Goal: Navigation & Orientation: Locate item on page

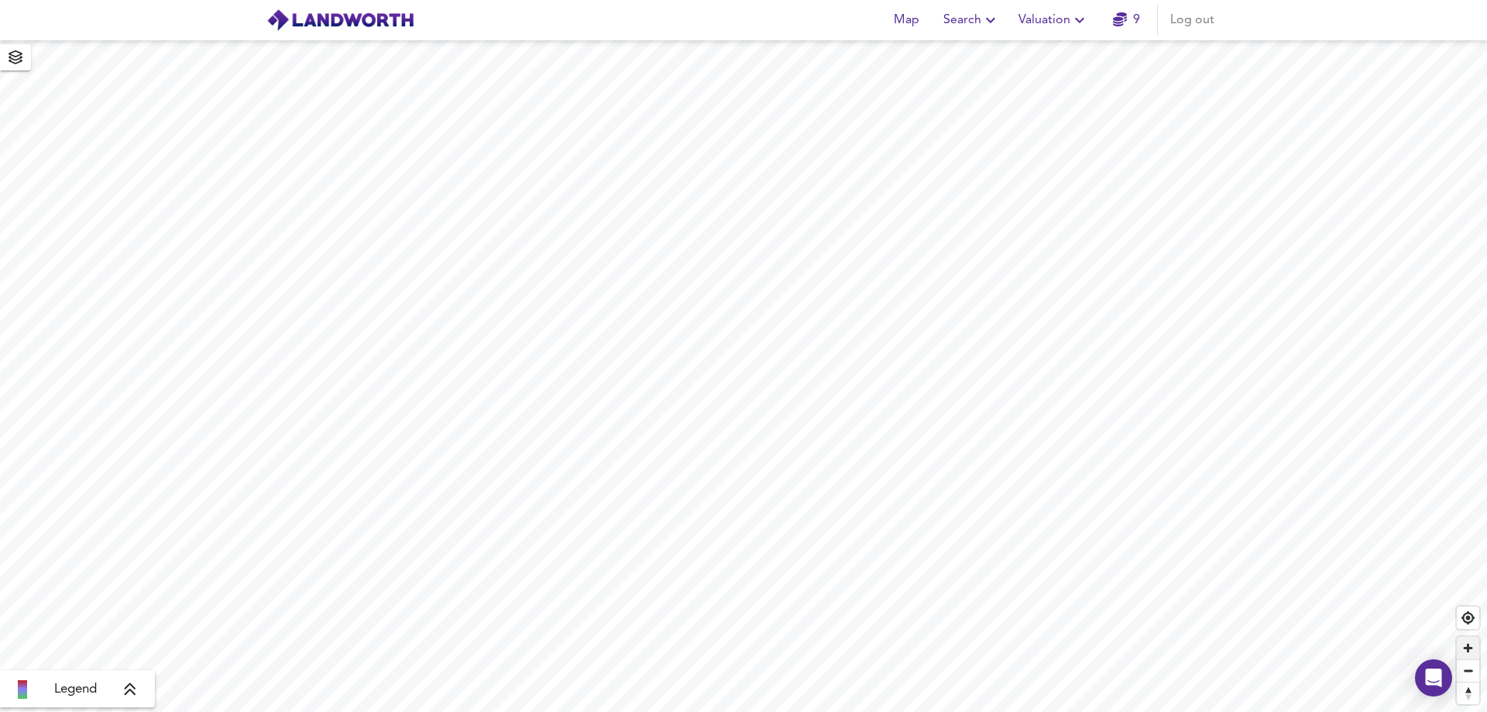
click at [1463, 650] on span "Zoom in" at bounding box center [1468, 648] width 22 height 22
click at [1464, 648] on span "Zoom in" at bounding box center [1468, 648] width 22 height 22
click at [1475, 654] on span "Zoom in" at bounding box center [1468, 648] width 22 height 22
click at [1474, 651] on span "Zoom in" at bounding box center [1468, 648] width 22 height 22
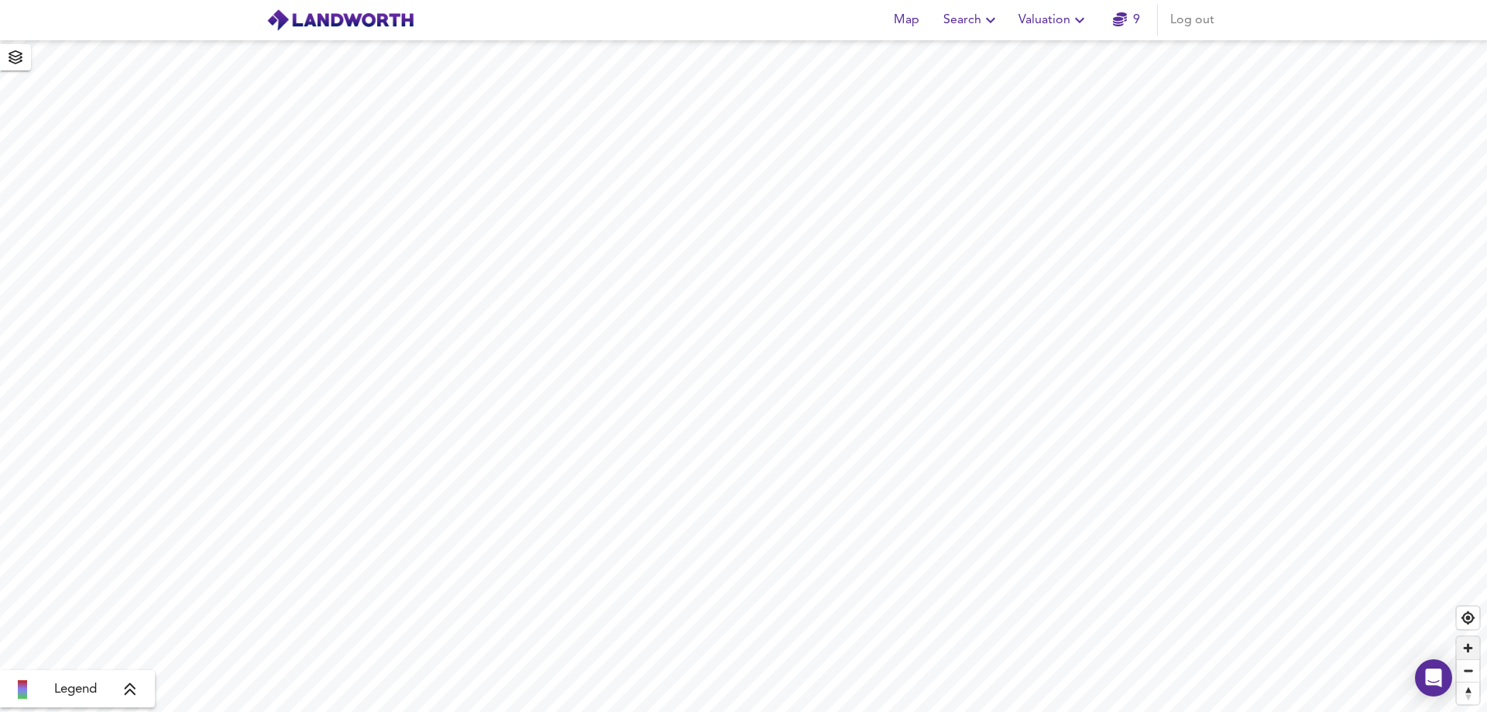
click at [1468, 648] on span "Zoom in" at bounding box center [1468, 648] width 22 height 22
click at [1473, 653] on span "Zoom in" at bounding box center [1468, 648] width 22 height 22
click at [1467, 650] on span "Zoom in" at bounding box center [1468, 648] width 22 height 22
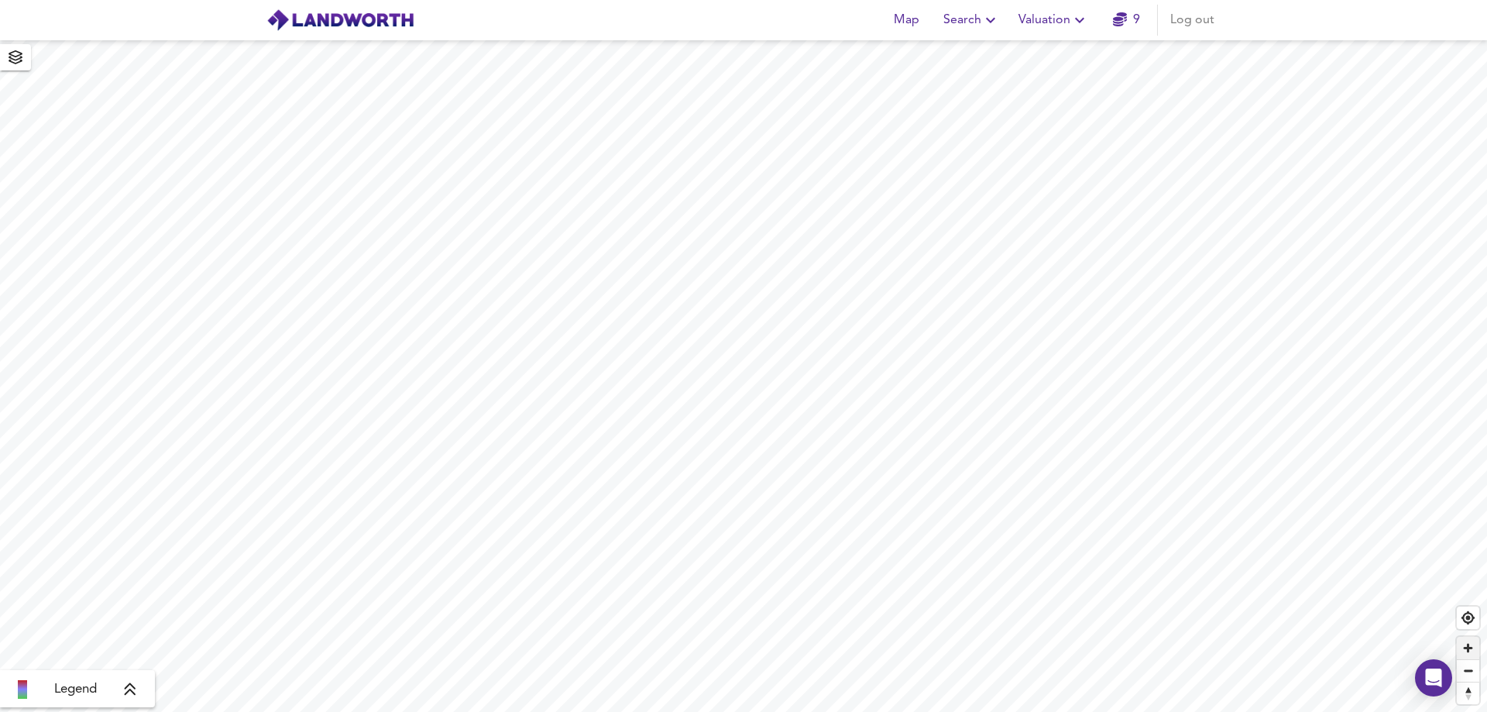
click at [1467, 650] on span "Zoom in" at bounding box center [1468, 648] width 22 height 22
click at [1473, 650] on span "Zoom in" at bounding box center [1468, 648] width 22 height 22
